Goal: Task Accomplishment & Management: Complete application form

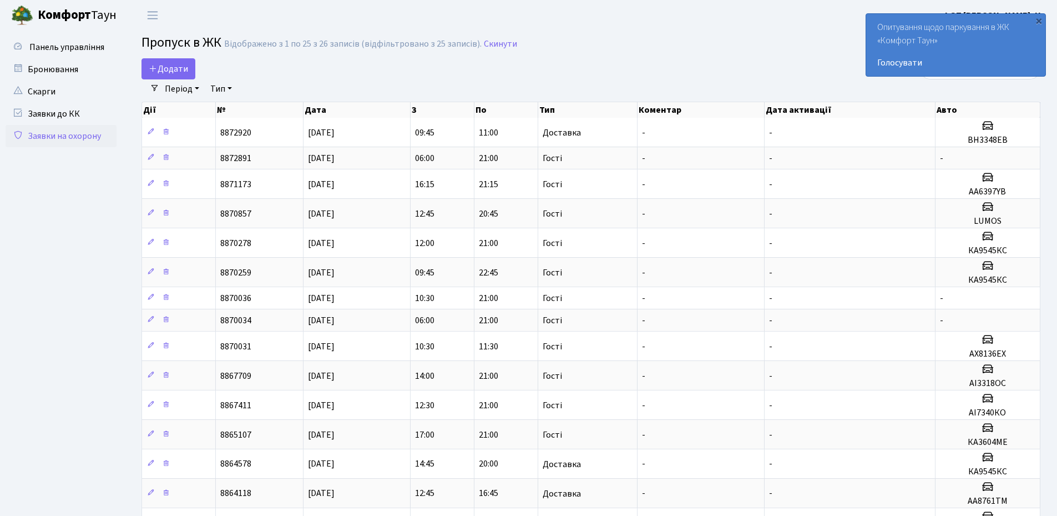
select select "25"
click at [173, 66] on span "Додати" at bounding box center [168, 69] width 39 height 12
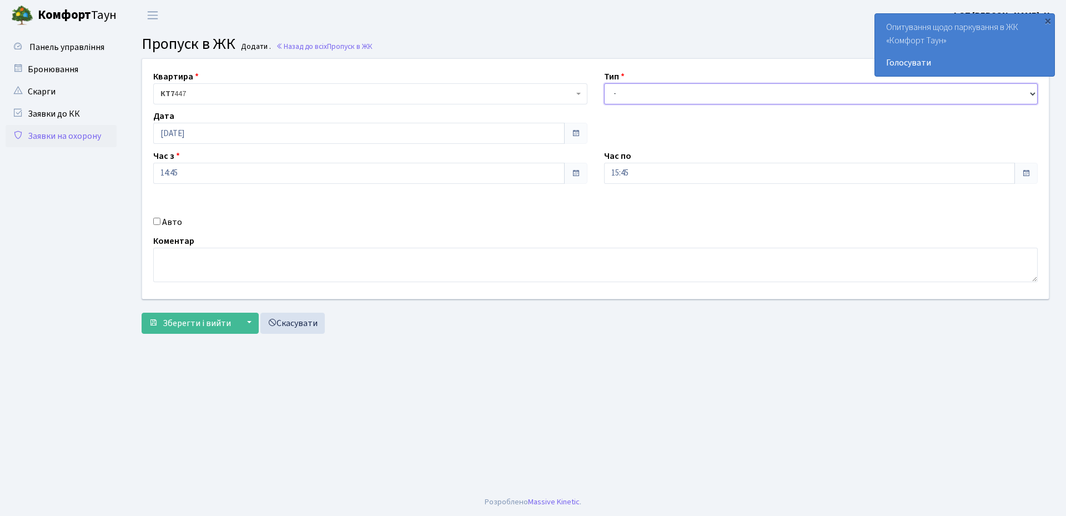
click at [633, 97] on select "- Доставка Таксі Гості Сервіс" at bounding box center [821, 93] width 434 height 21
select select "3"
click at [604, 83] on select "- Доставка Таксі Гості Сервіс" at bounding box center [821, 93] width 434 height 21
click at [677, 178] on input "15:45" at bounding box center [809, 173] width 411 height 21
click at [636, 216] on icon at bounding box center [634, 212] width 30 height 30
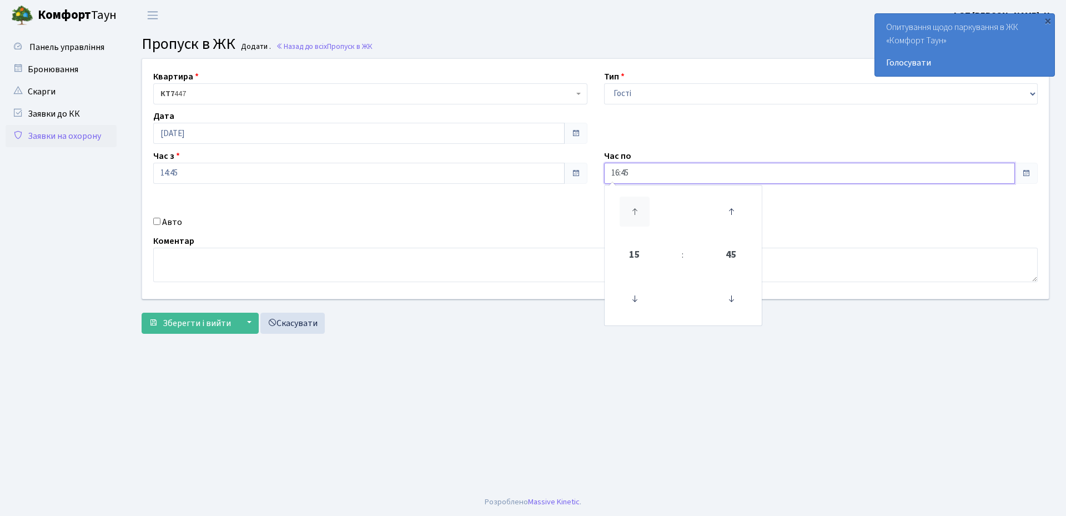
click at [636, 216] on icon at bounding box center [634, 212] width 30 height 30
type input "20:45"
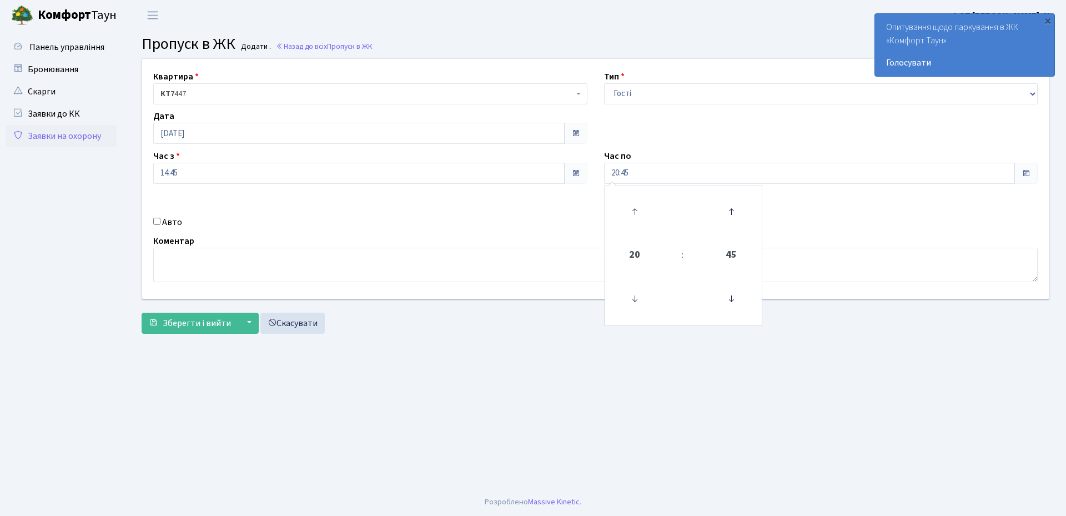
click at [526, 216] on div "Авто" at bounding box center [370, 221] width 451 height 13
click at [158, 223] on input "Авто" at bounding box center [156, 221] width 7 height 7
checkbox input "true"
paste input "АН1039ОМ"
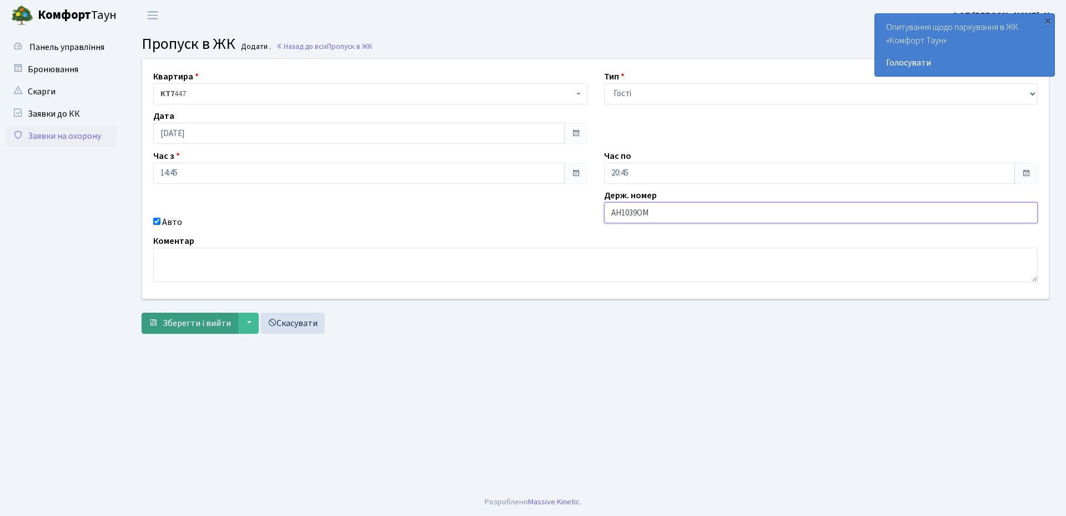
type input "АН1039ОМ"
click at [183, 325] on span "Зберегти і вийти" at bounding box center [197, 323] width 68 height 12
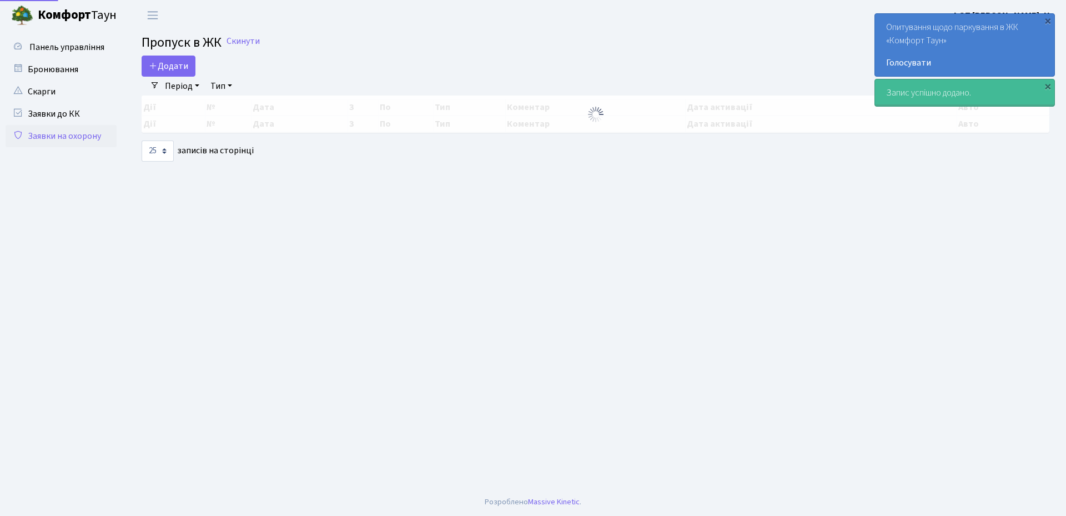
select select "25"
